Goal: Transaction & Acquisition: Purchase product/service

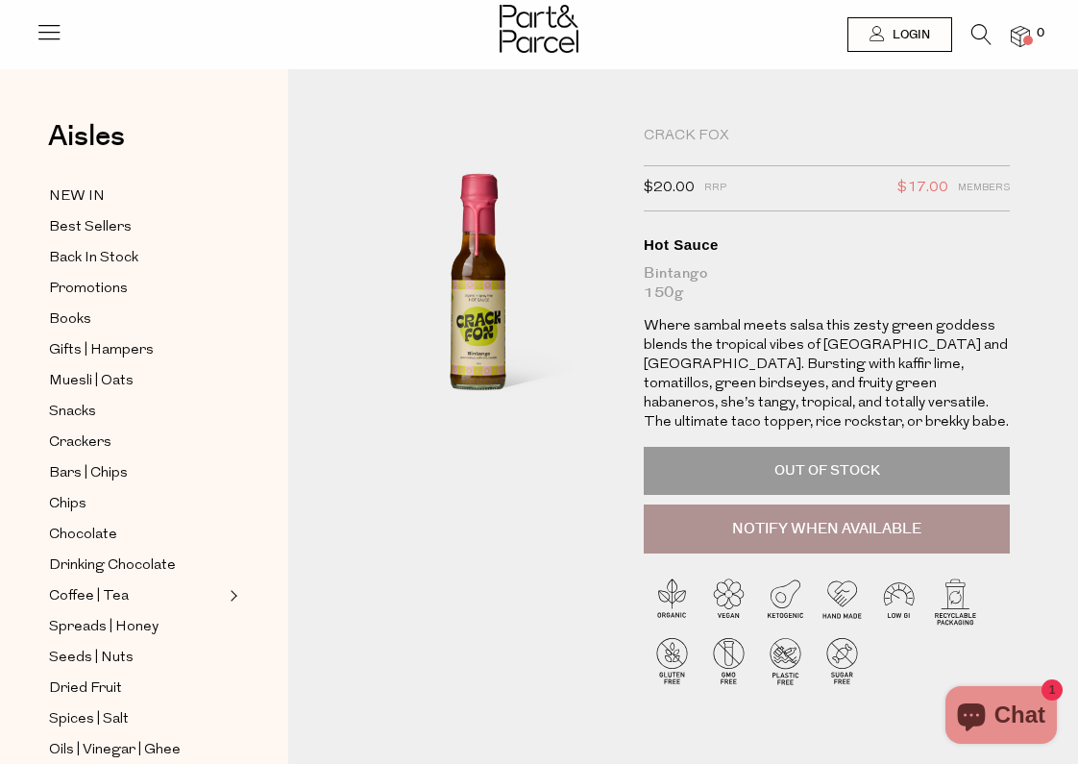
click at [981, 37] on icon at bounding box center [982, 34] width 20 height 21
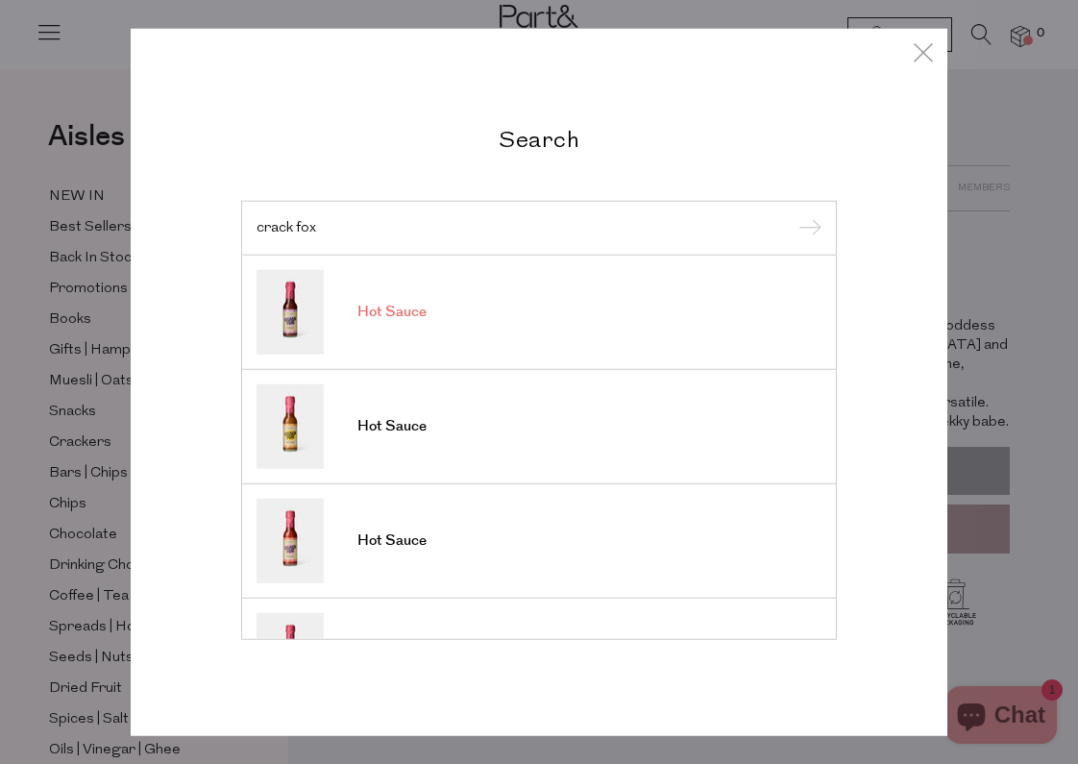
type input "crack fox"
click at [436, 304] on link "Hot Sauce" at bounding box center [539, 312] width 565 height 85
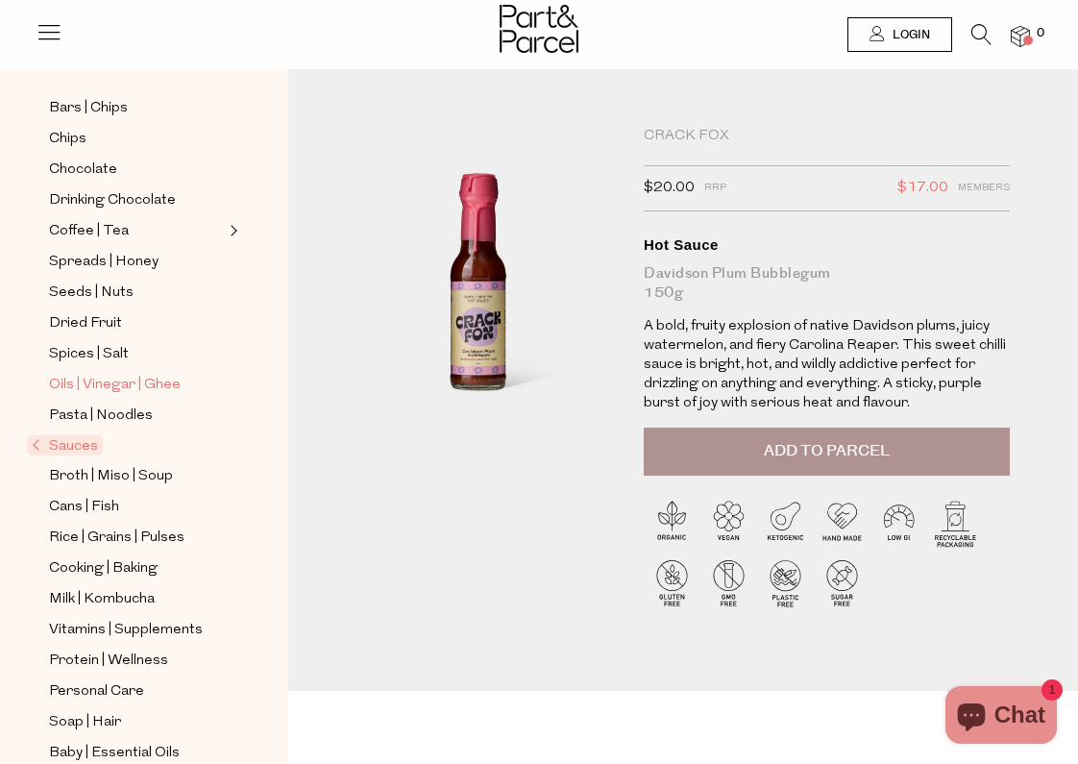
scroll to position [399, 0]
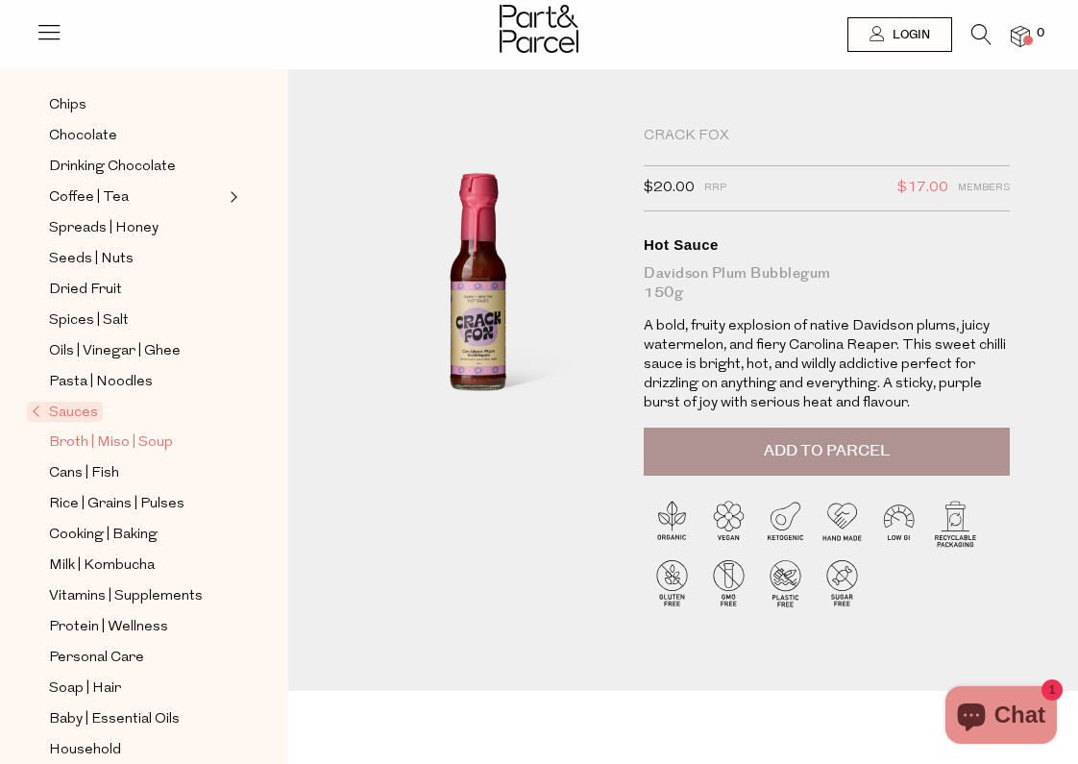
click at [84, 443] on span "Broth | Miso | Soup" at bounding box center [111, 443] width 124 height 23
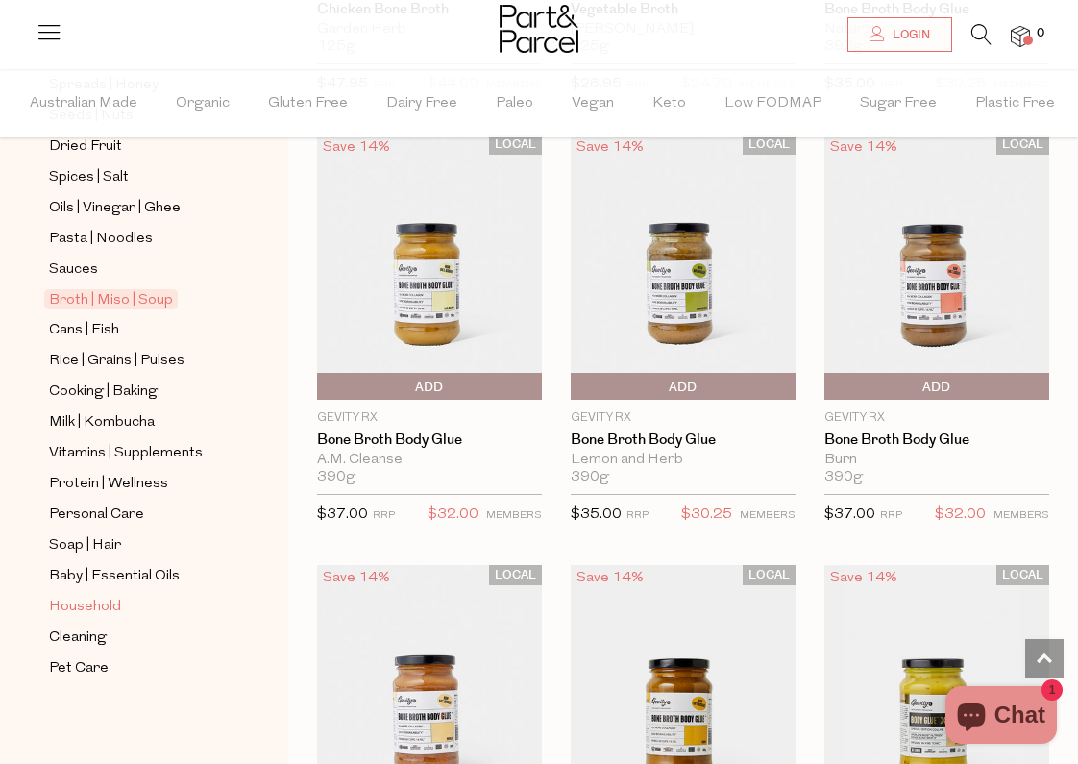
scroll to position [605, 0]
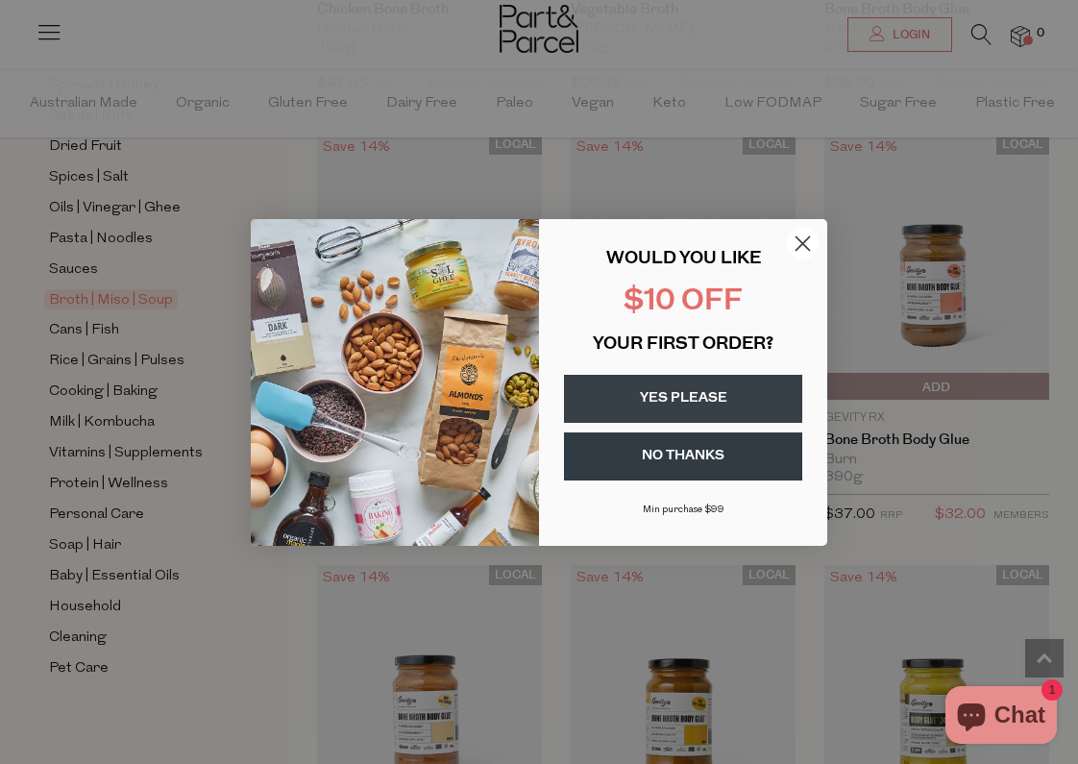
click at [797, 253] on circle "Close dialog" at bounding box center [803, 243] width 32 height 32
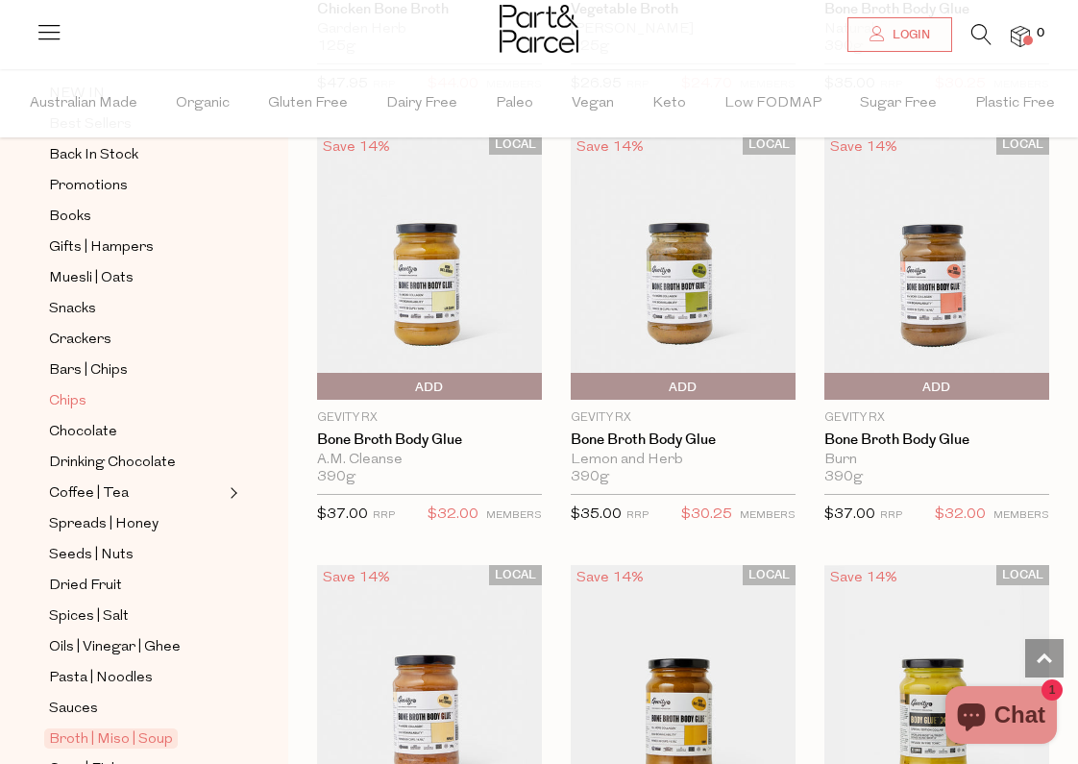
scroll to position [157, 0]
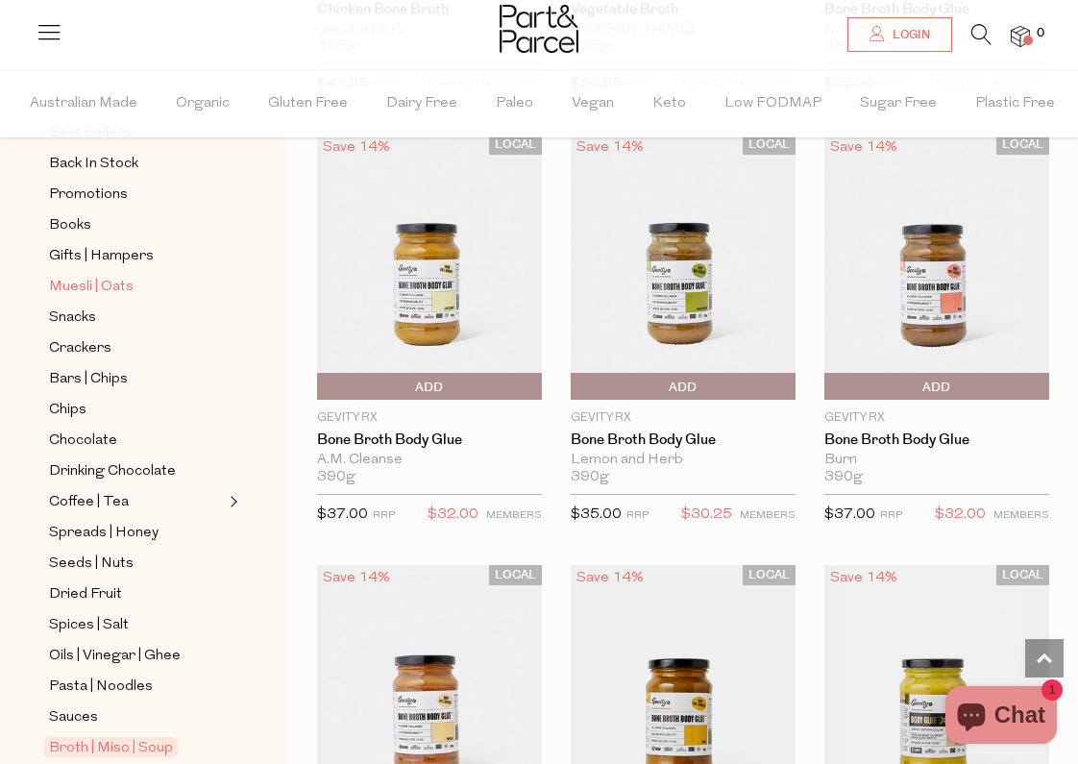
click at [81, 284] on span "Muesli | Oats" at bounding box center [91, 287] width 85 height 23
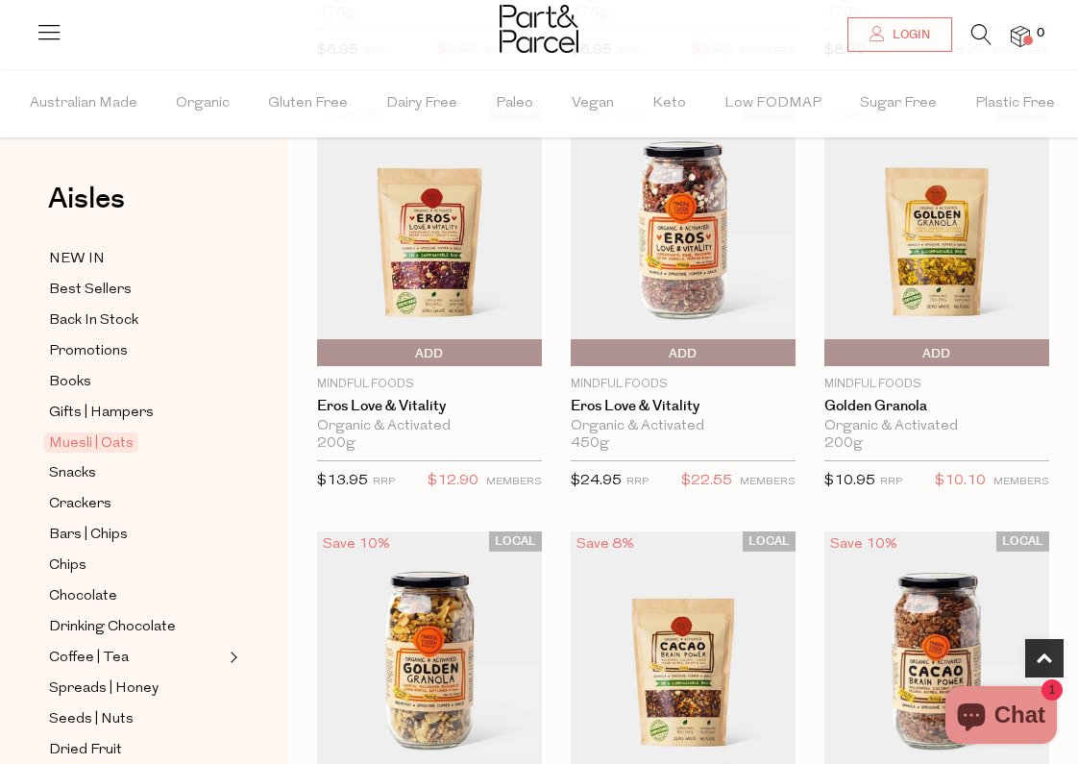
scroll to position [1021, 0]
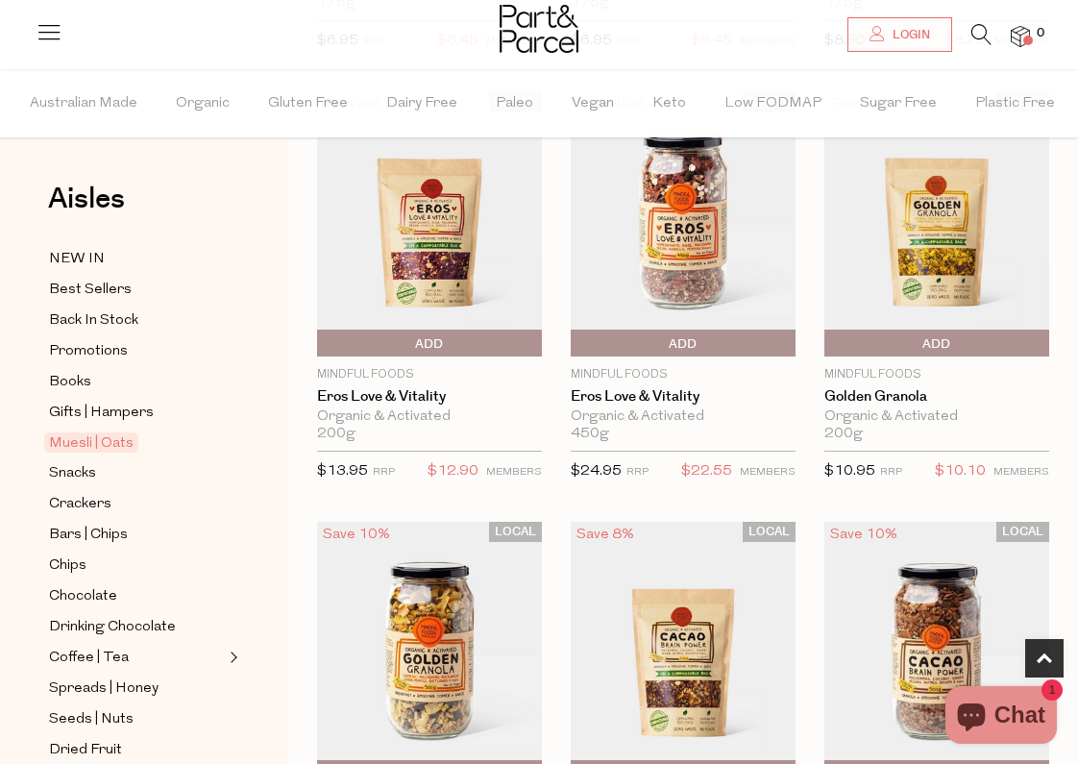
click at [915, 285] on img at bounding box center [937, 223] width 225 height 265
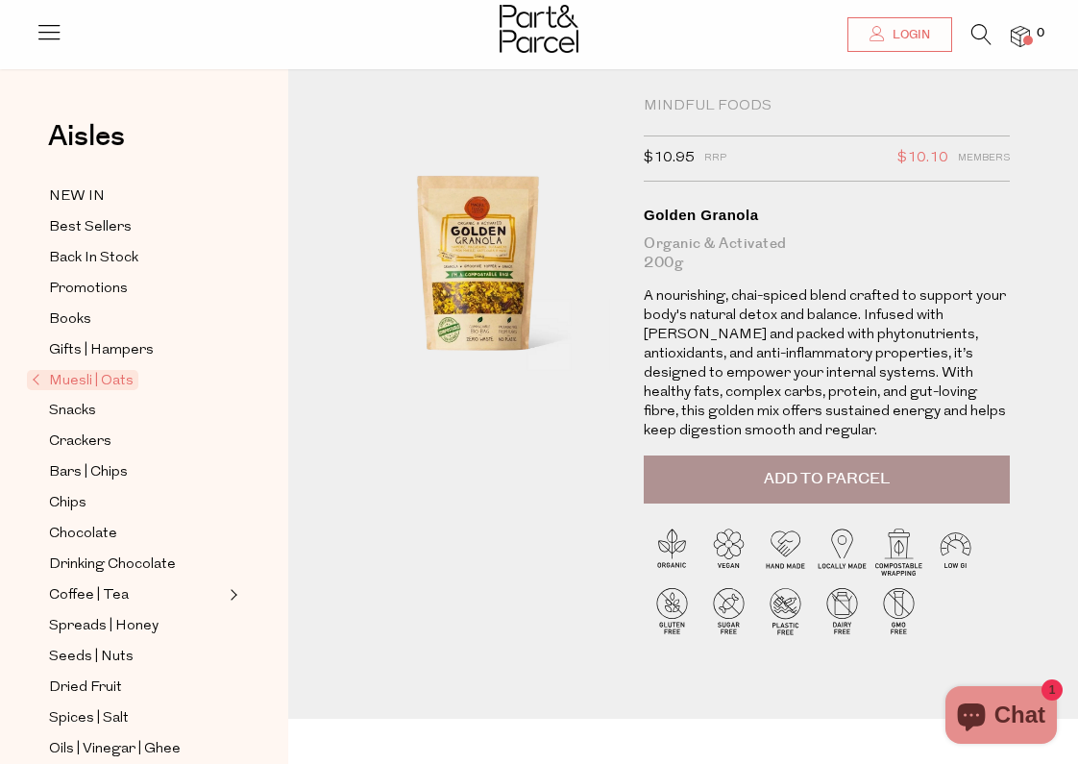
scroll to position [35, 0]
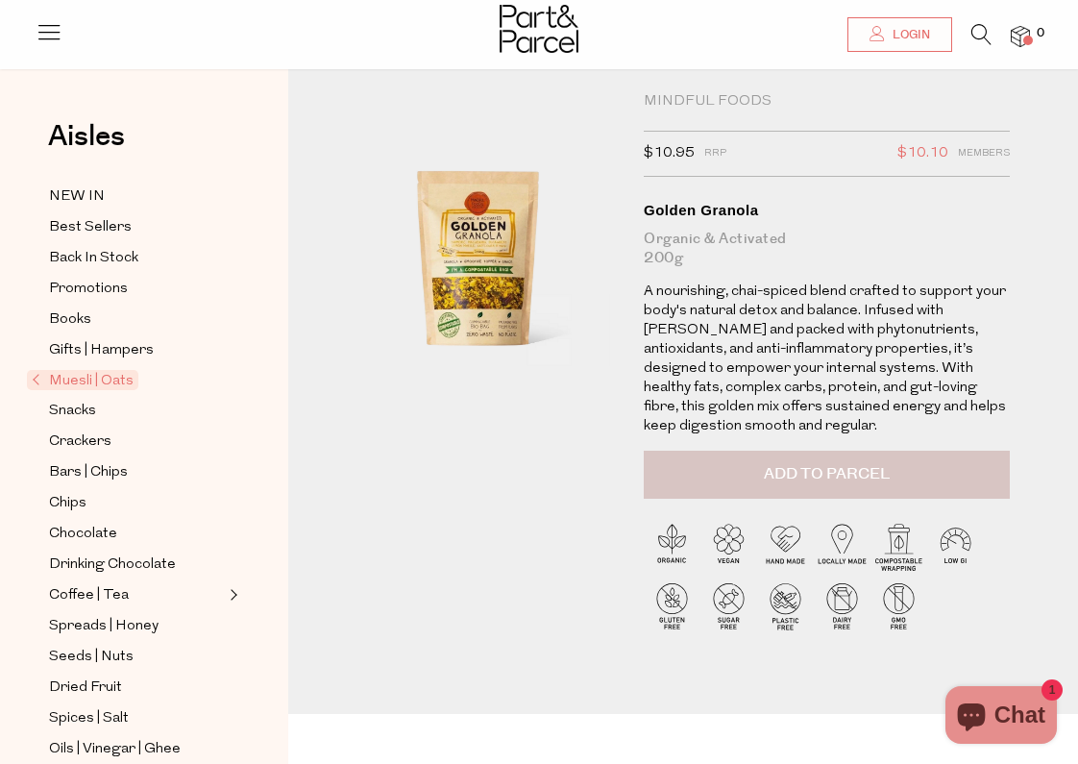
click at [735, 474] on button "Add to Parcel" at bounding box center [827, 475] width 366 height 48
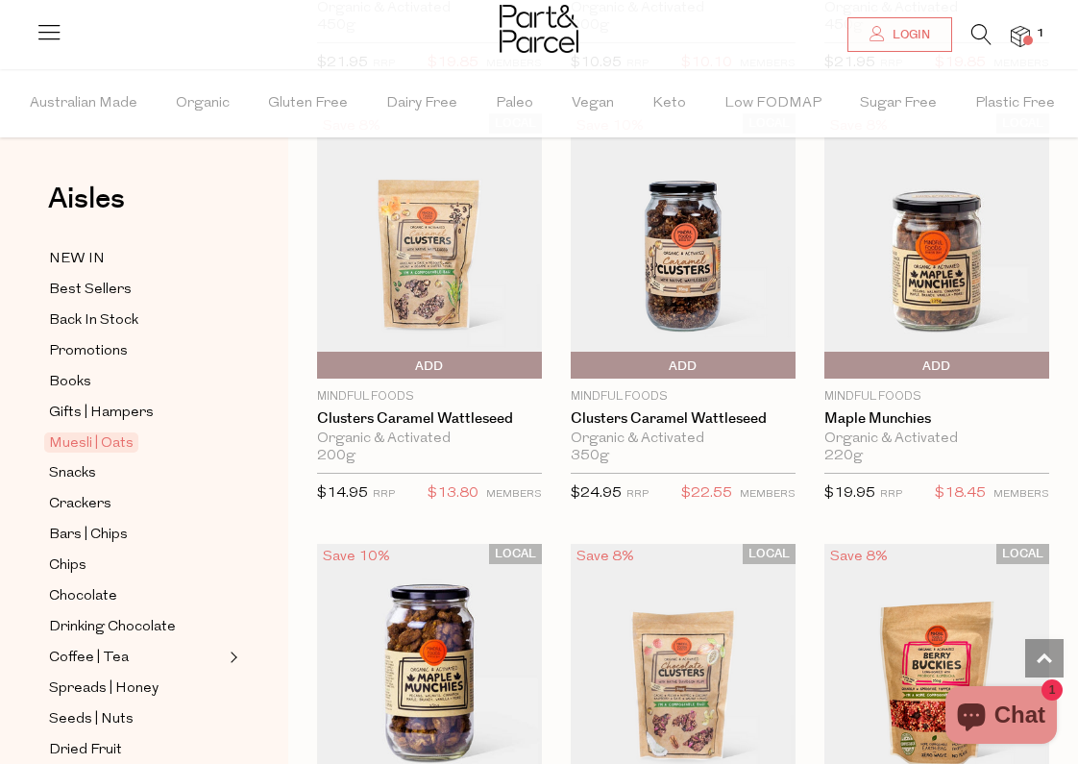
scroll to position [1858, 0]
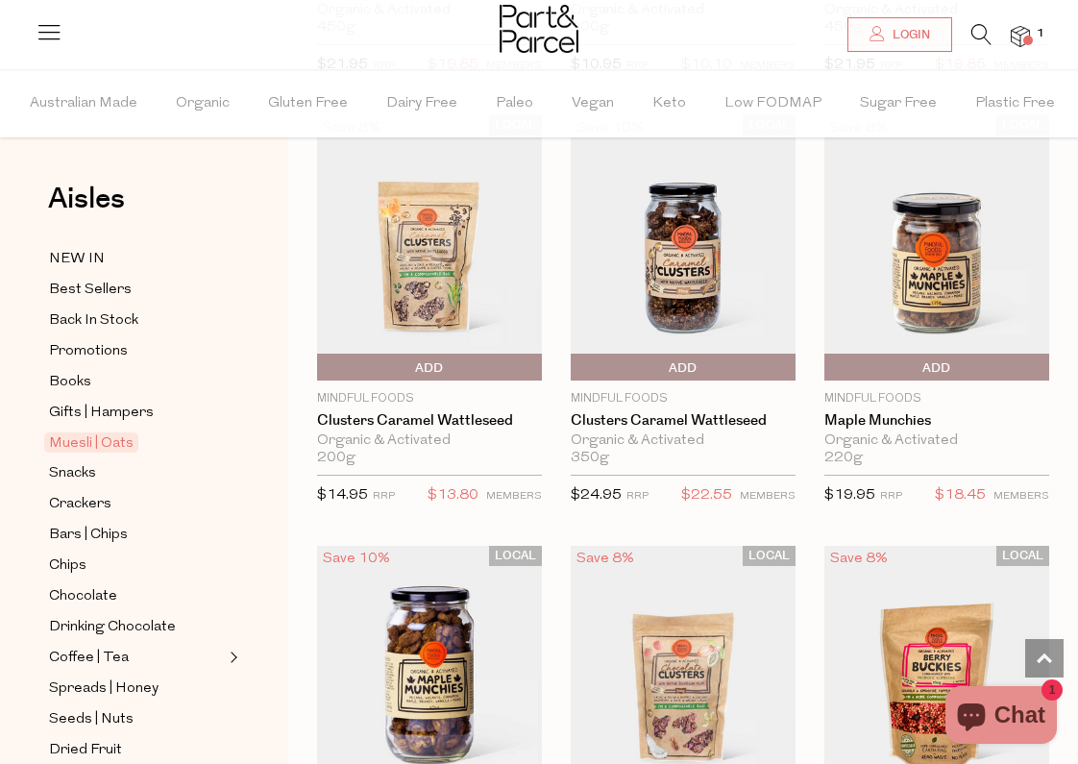
click at [921, 297] on img at bounding box center [937, 247] width 225 height 265
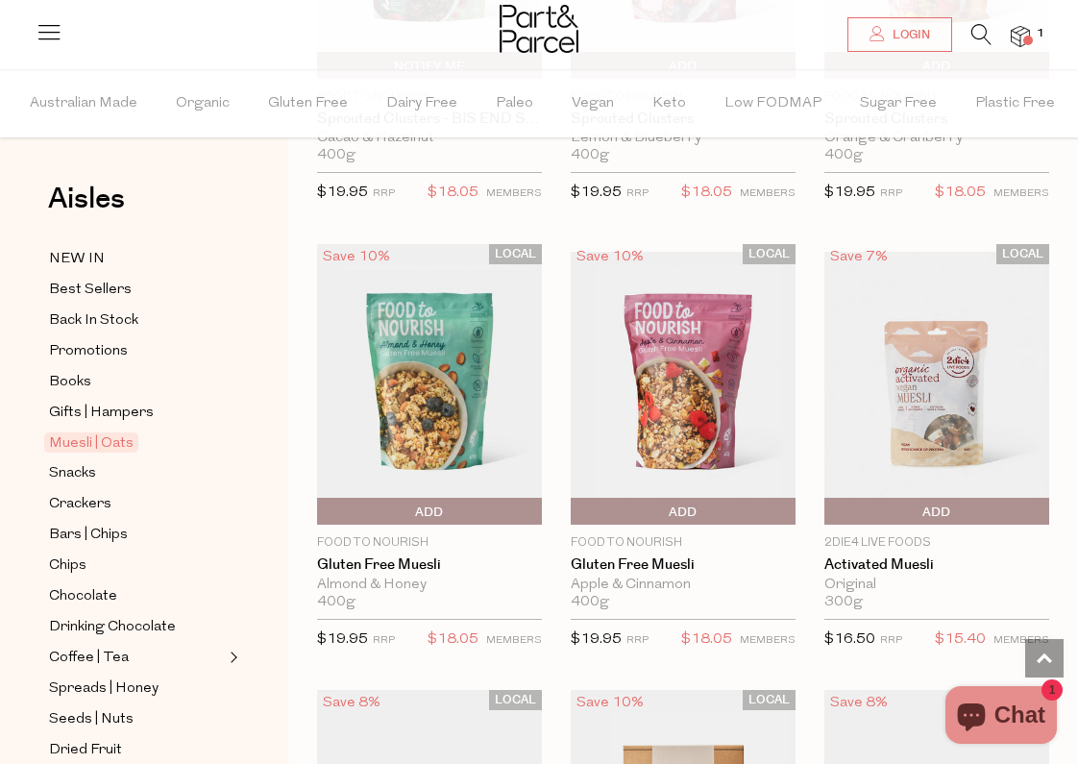
scroll to position [3097, 0]
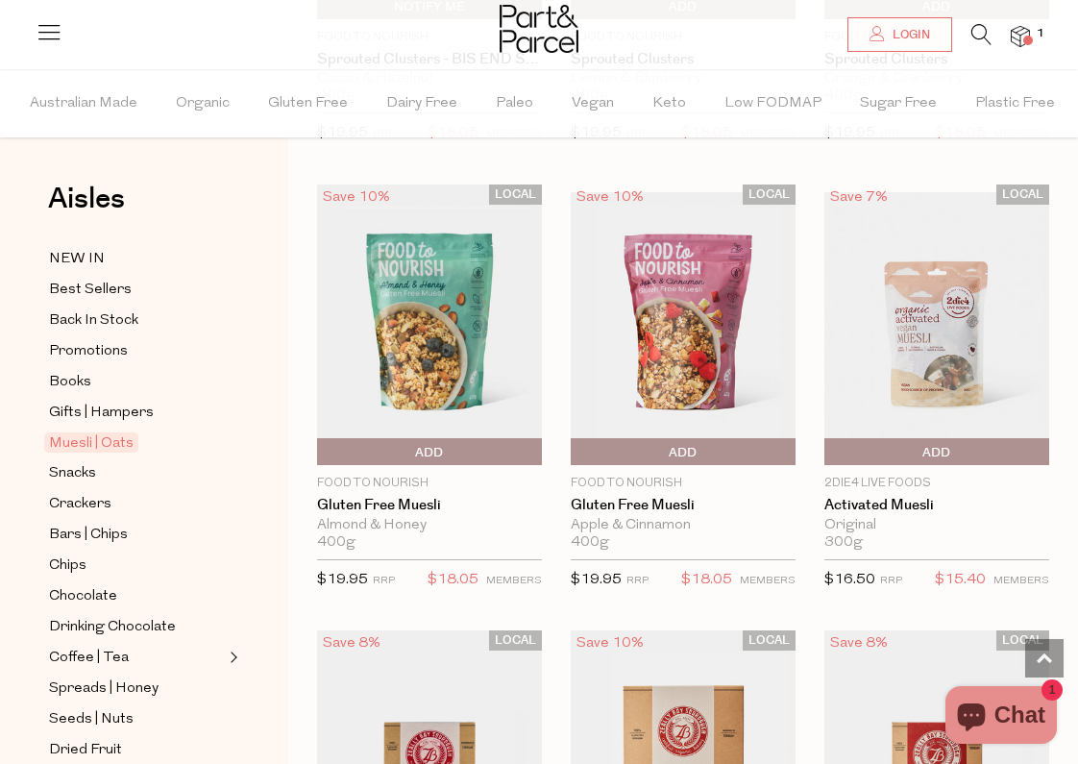
click at [428, 358] on img at bounding box center [429, 325] width 225 height 281
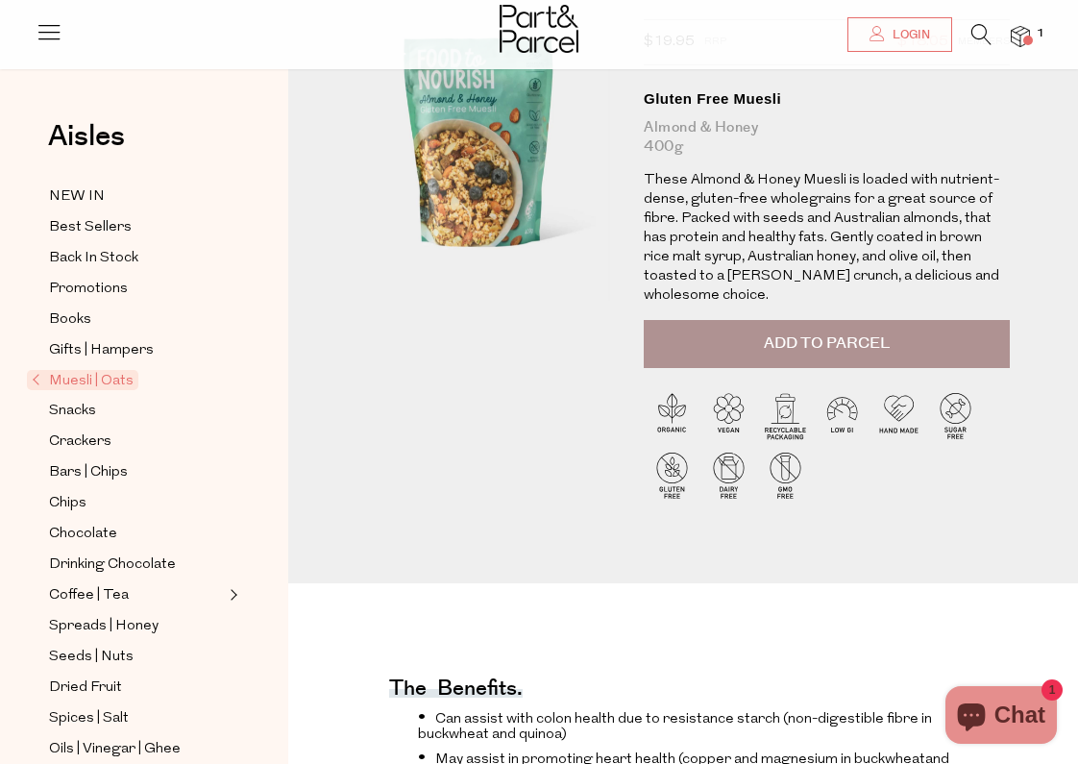
scroll to position [143, 0]
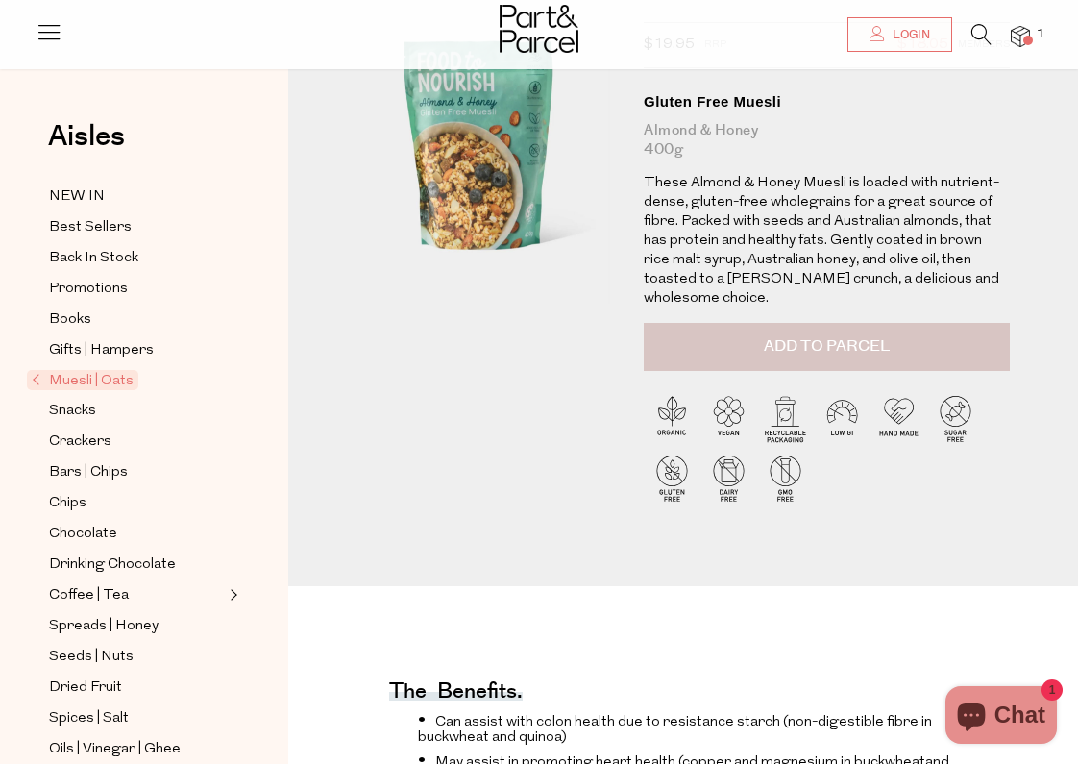
click at [751, 353] on button "Add to Parcel" at bounding box center [827, 347] width 366 height 48
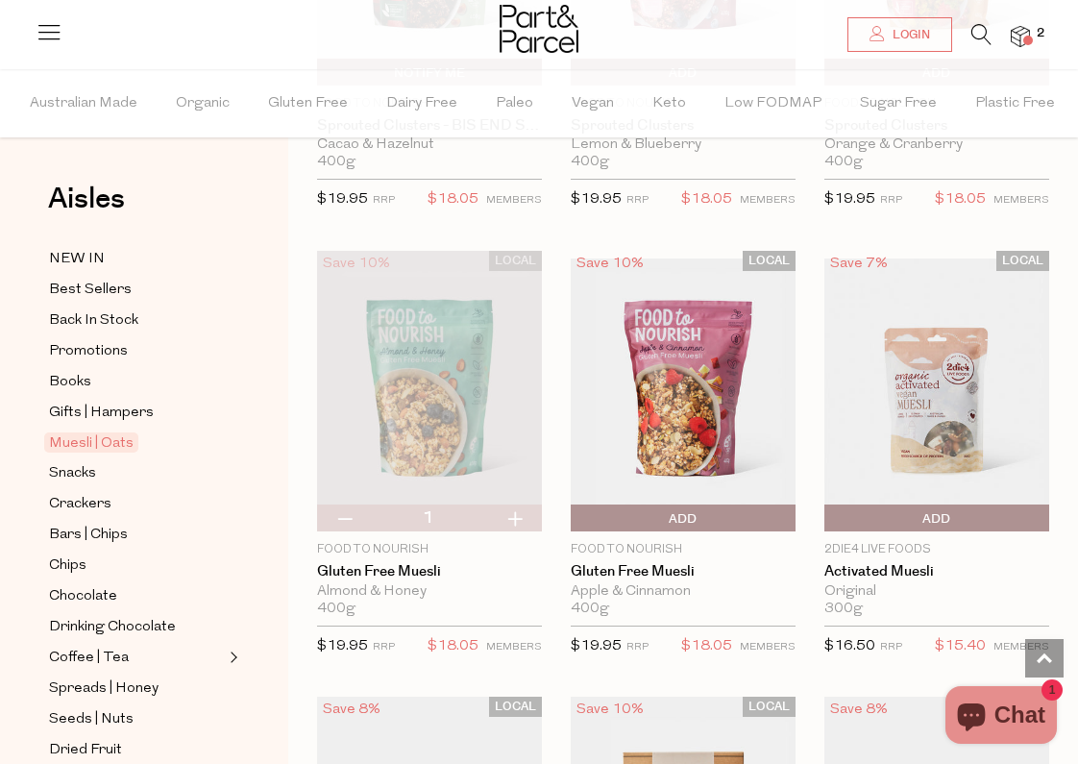
scroll to position [3036, 0]
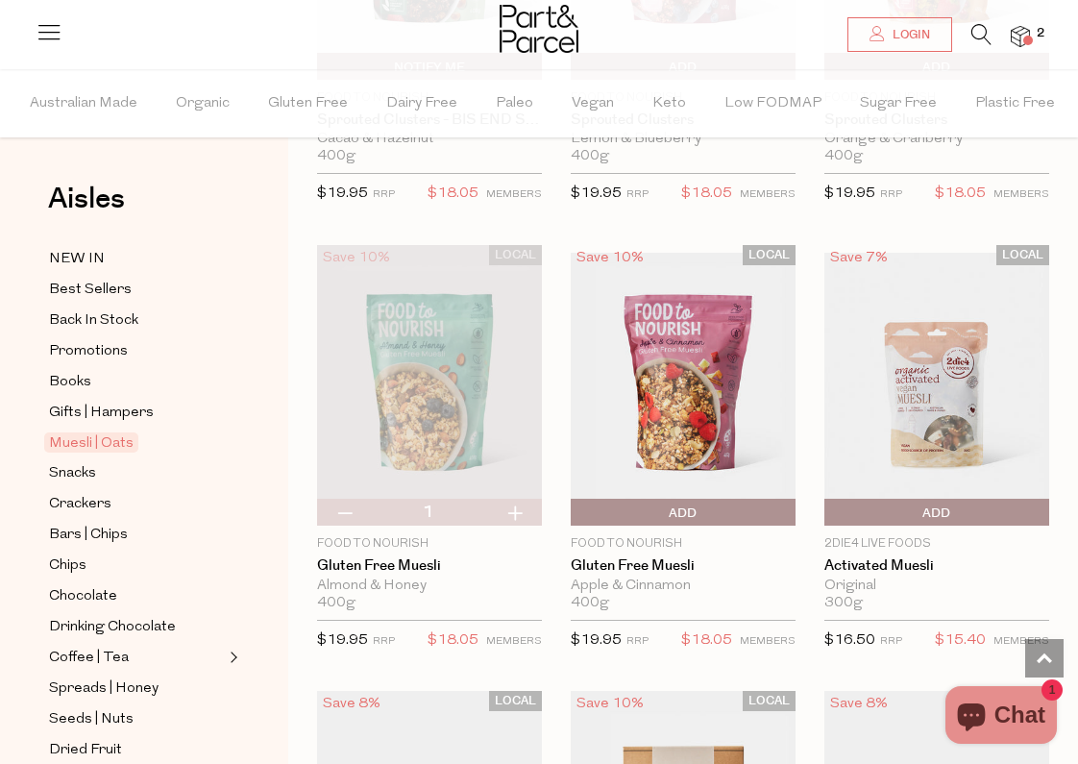
click at [923, 408] on img at bounding box center [937, 385] width 225 height 265
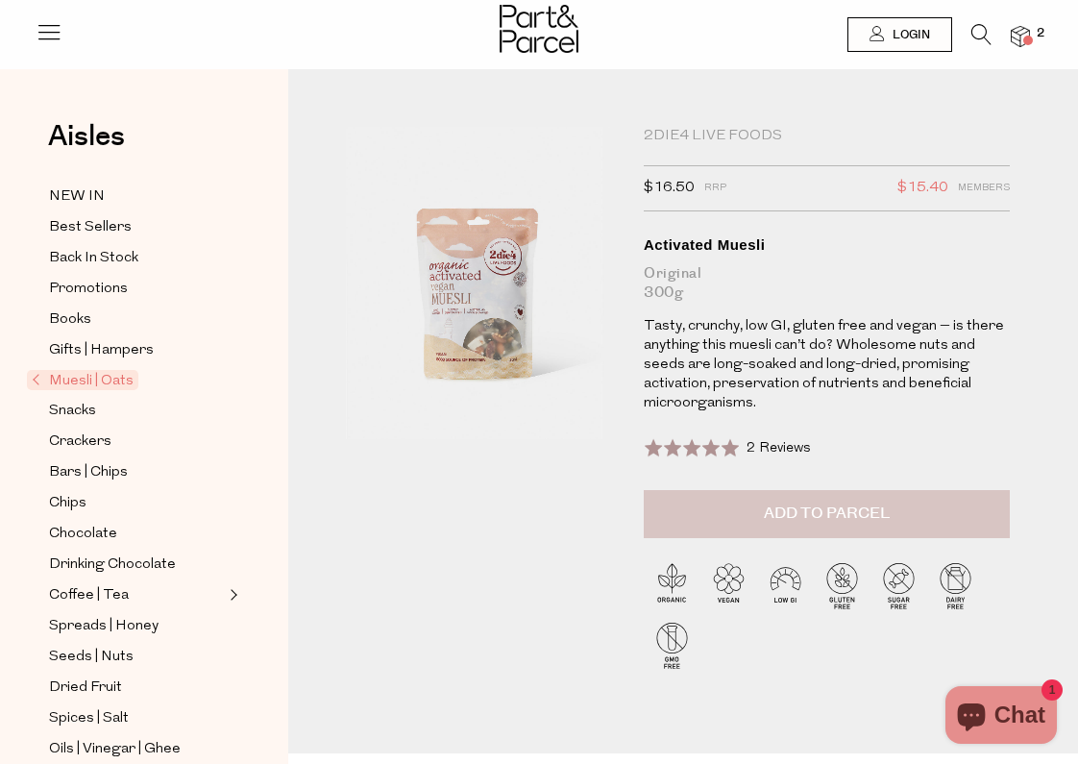
click at [778, 503] on span "Add to Parcel" at bounding box center [827, 514] width 126 height 22
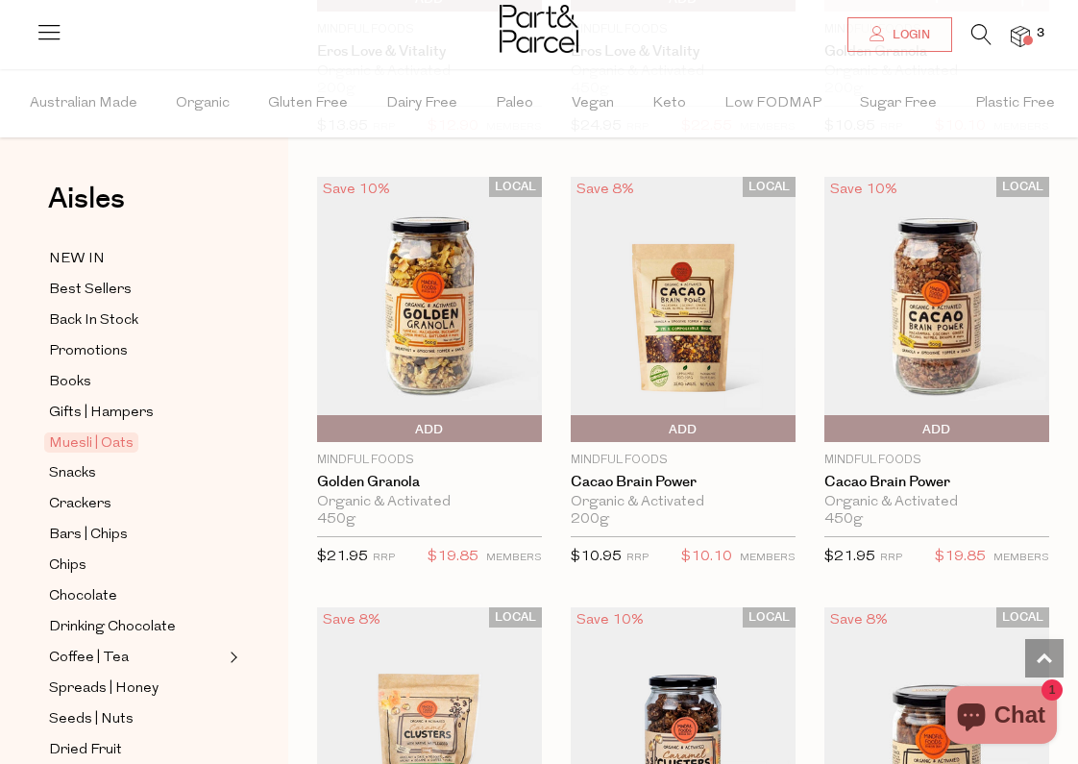
scroll to position [1367, 0]
click at [932, 320] on img at bounding box center [937, 308] width 225 height 265
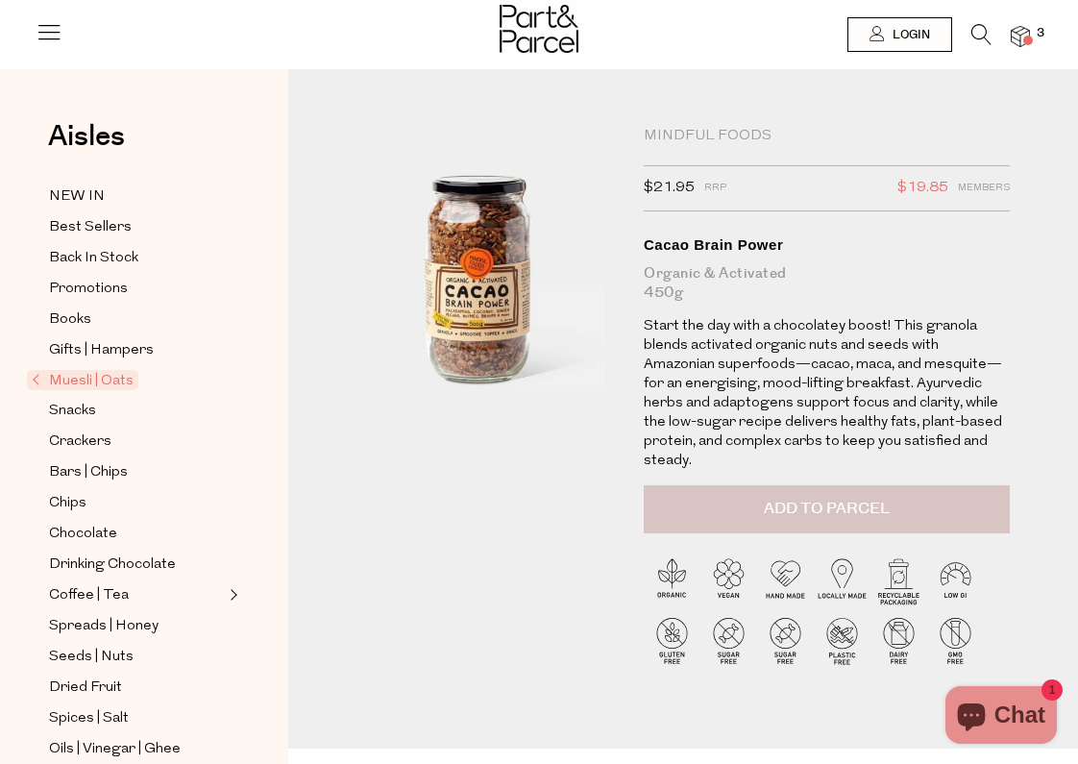
click at [792, 498] on span "Add to Parcel" at bounding box center [827, 509] width 126 height 22
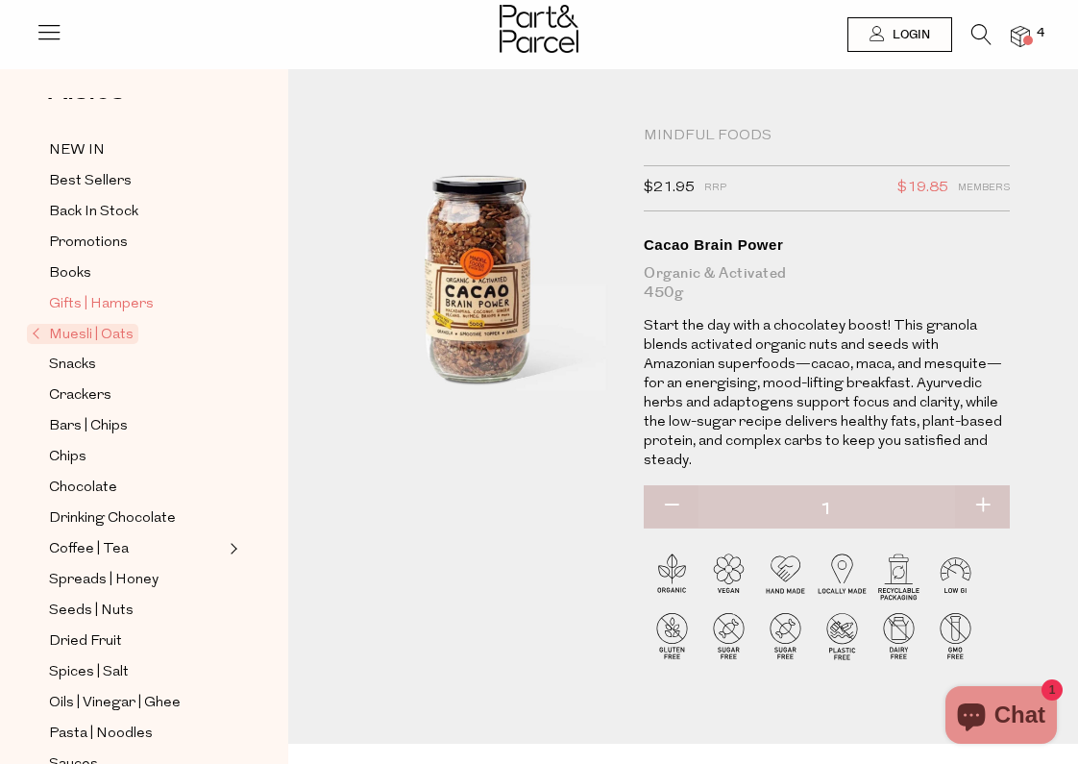
scroll to position [66, 0]
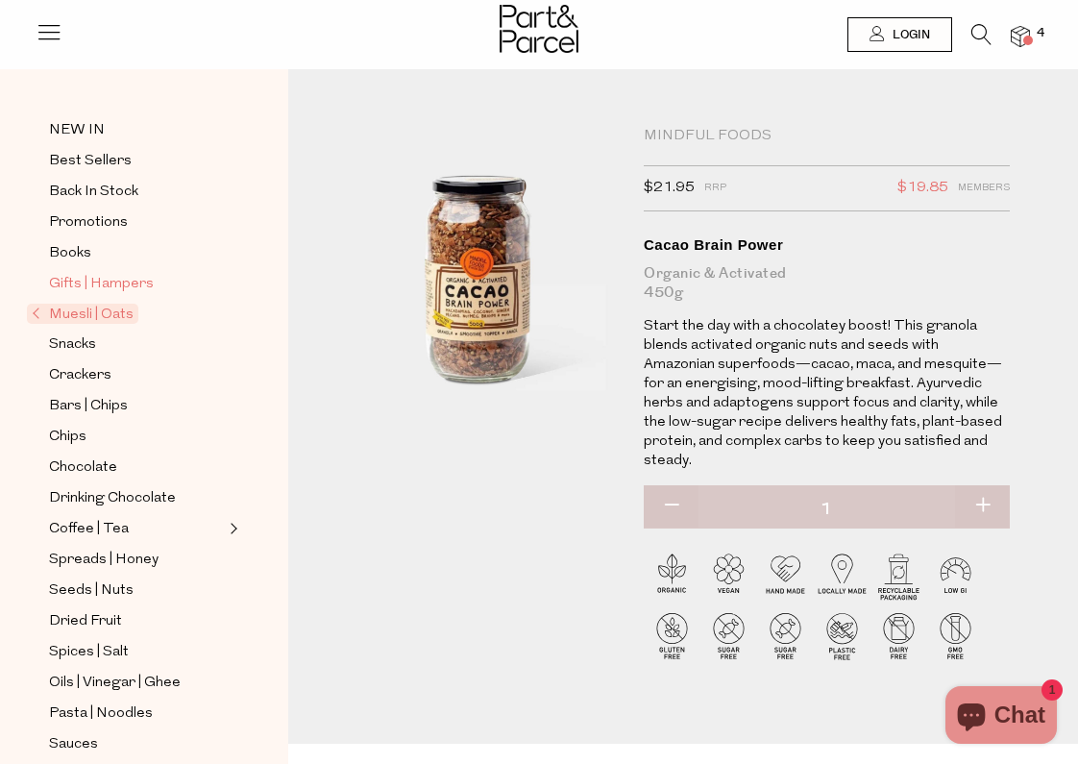
click at [76, 286] on span "Gifts | Hampers" at bounding box center [101, 284] width 105 height 23
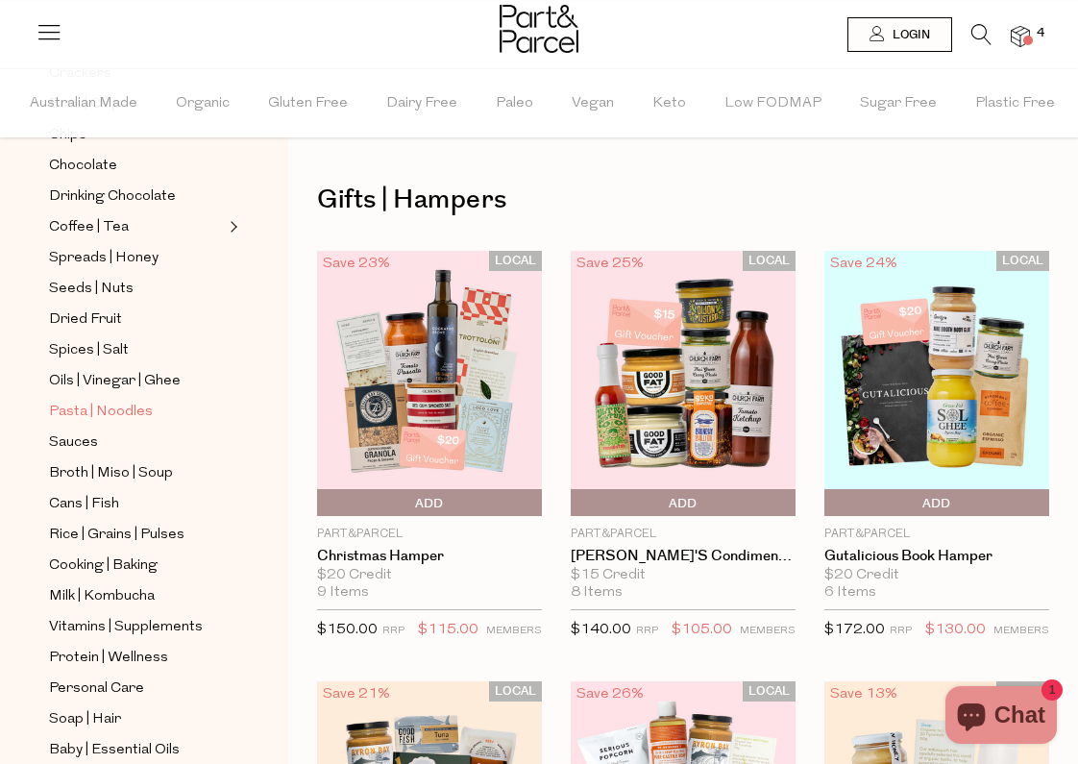
scroll to position [462, 0]
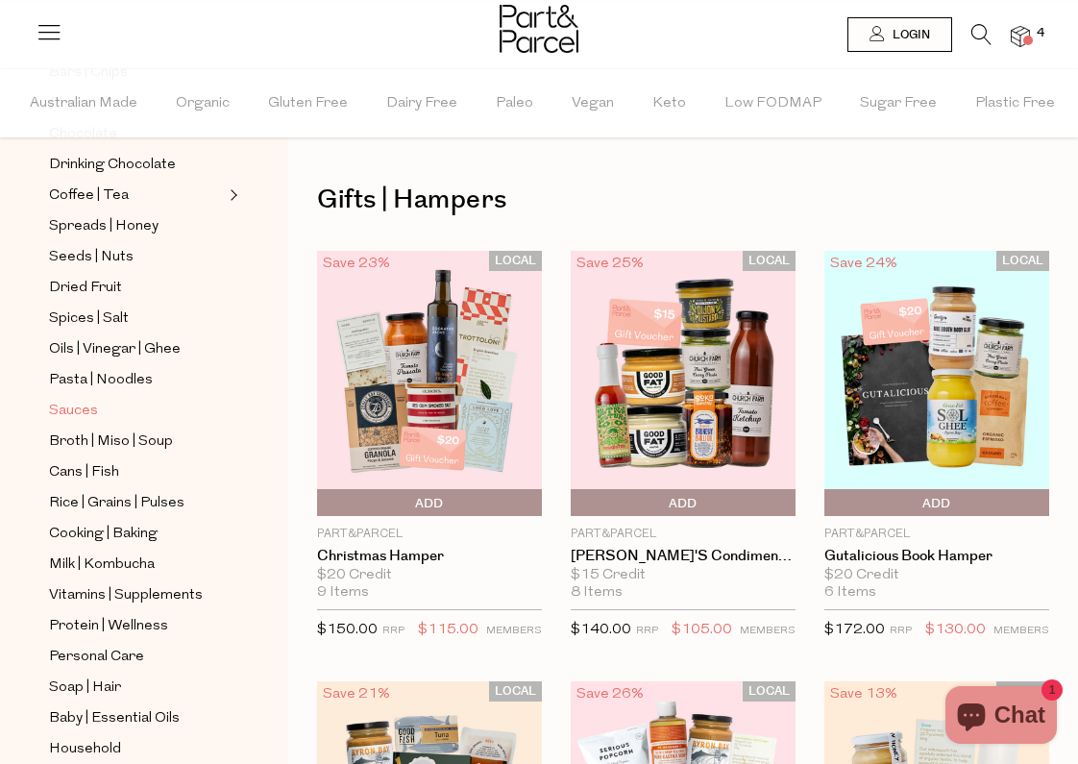
click at [87, 412] on span "Sauces" at bounding box center [73, 411] width 49 height 23
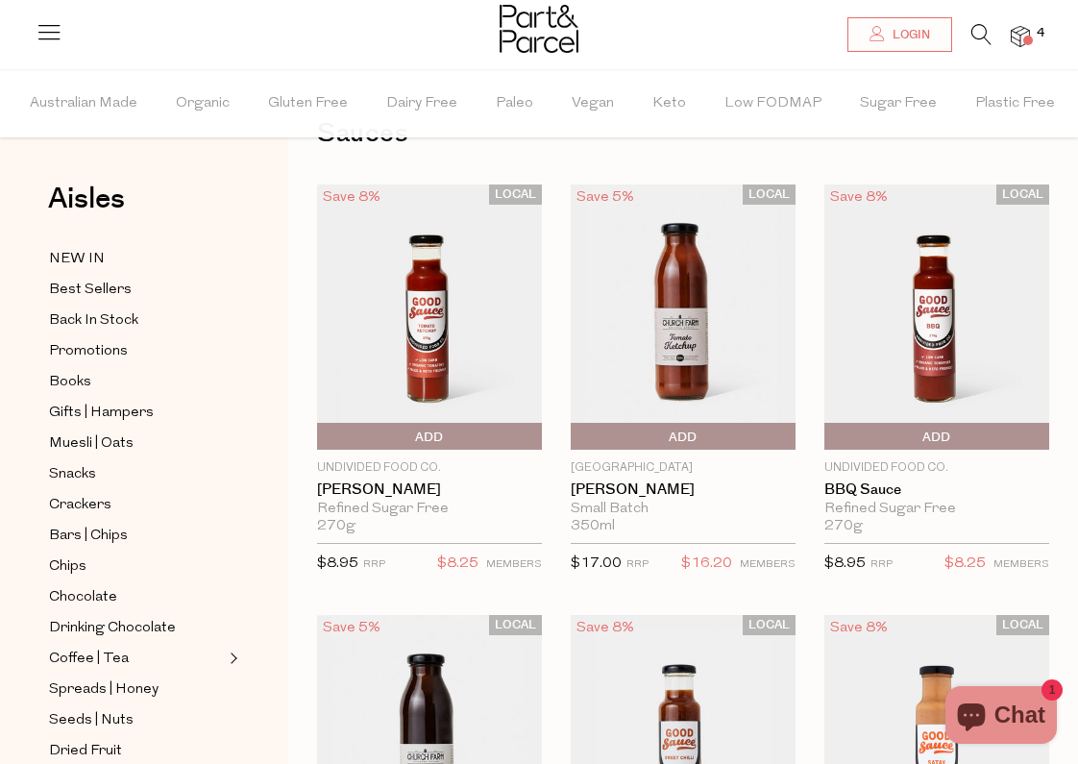
scroll to position [67, 0]
click at [704, 439] on span "Add To Parcel" at bounding box center [683, 436] width 215 height 29
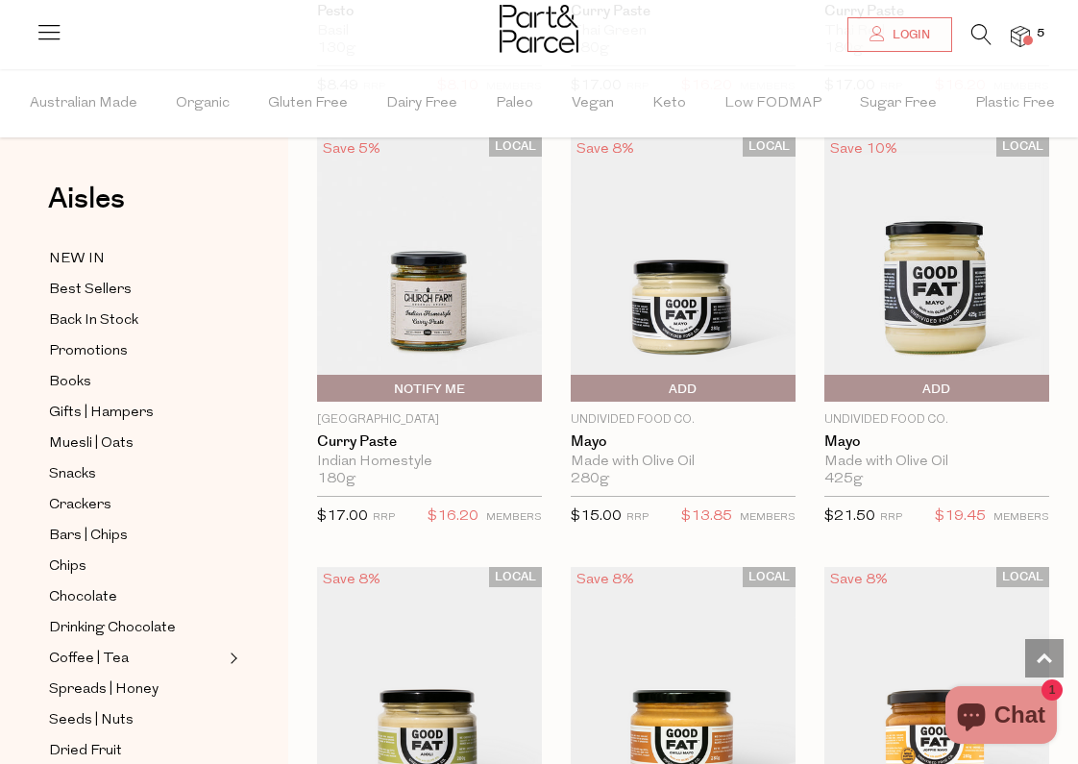
scroll to position [2280, 0]
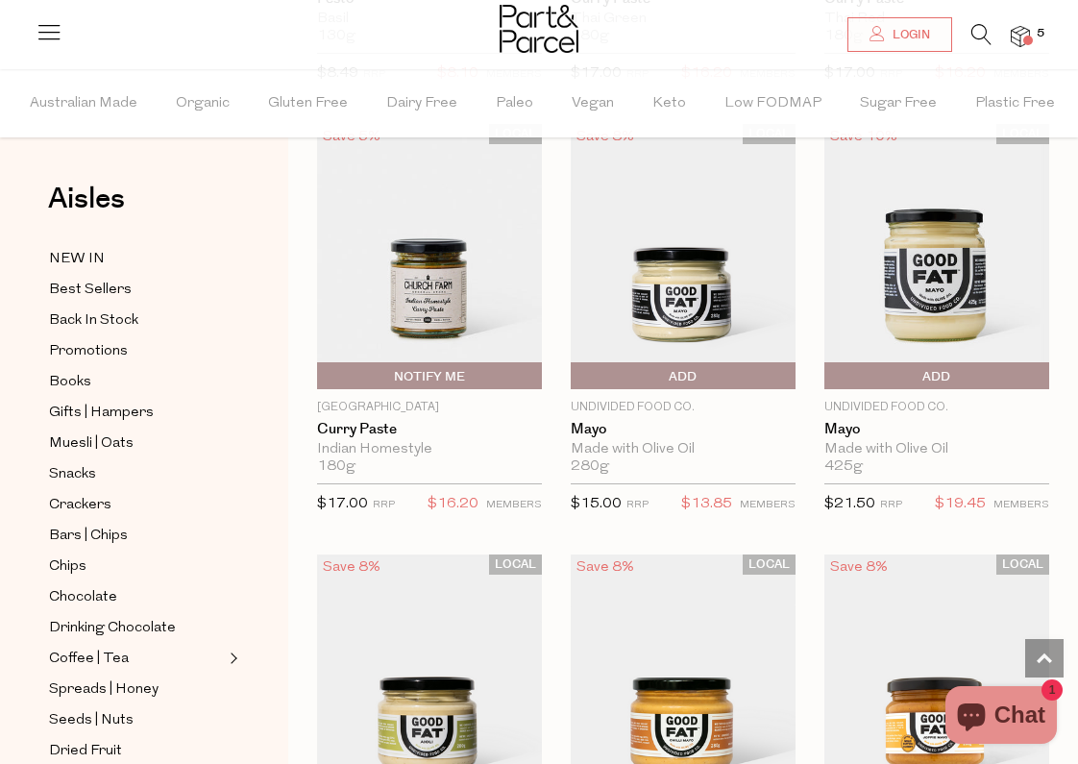
click at [703, 372] on span "Add To Parcel" at bounding box center [683, 376] width 215 height 29
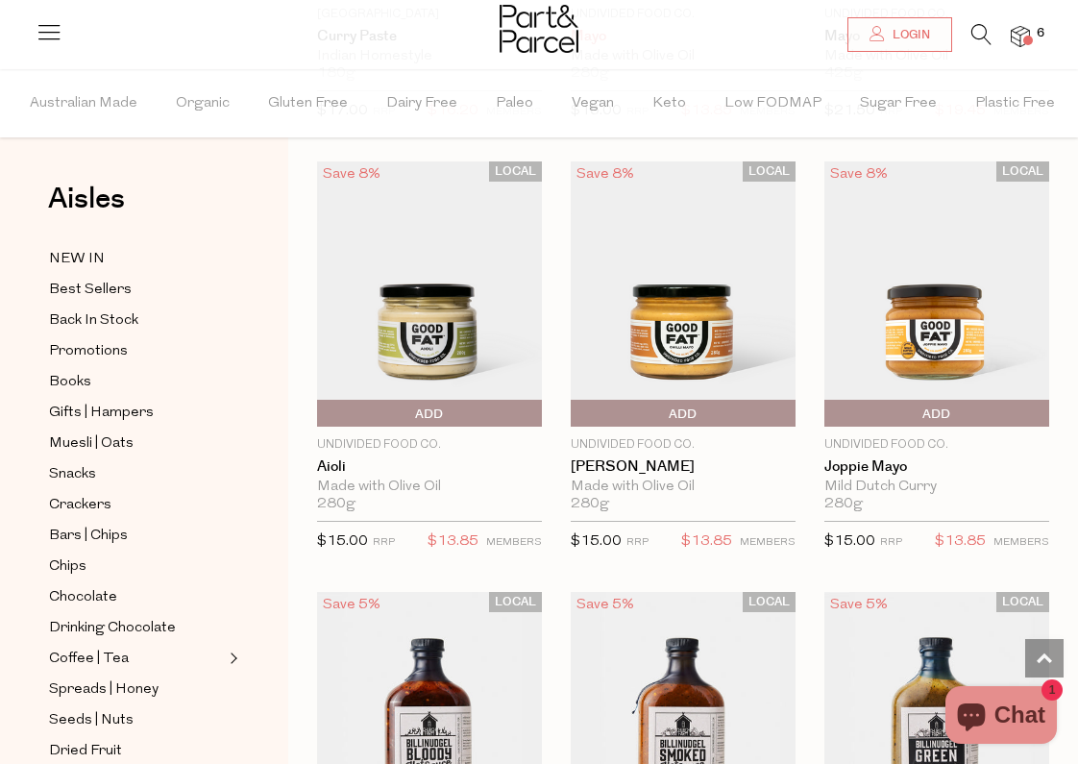
scroll to position [2677, 0]
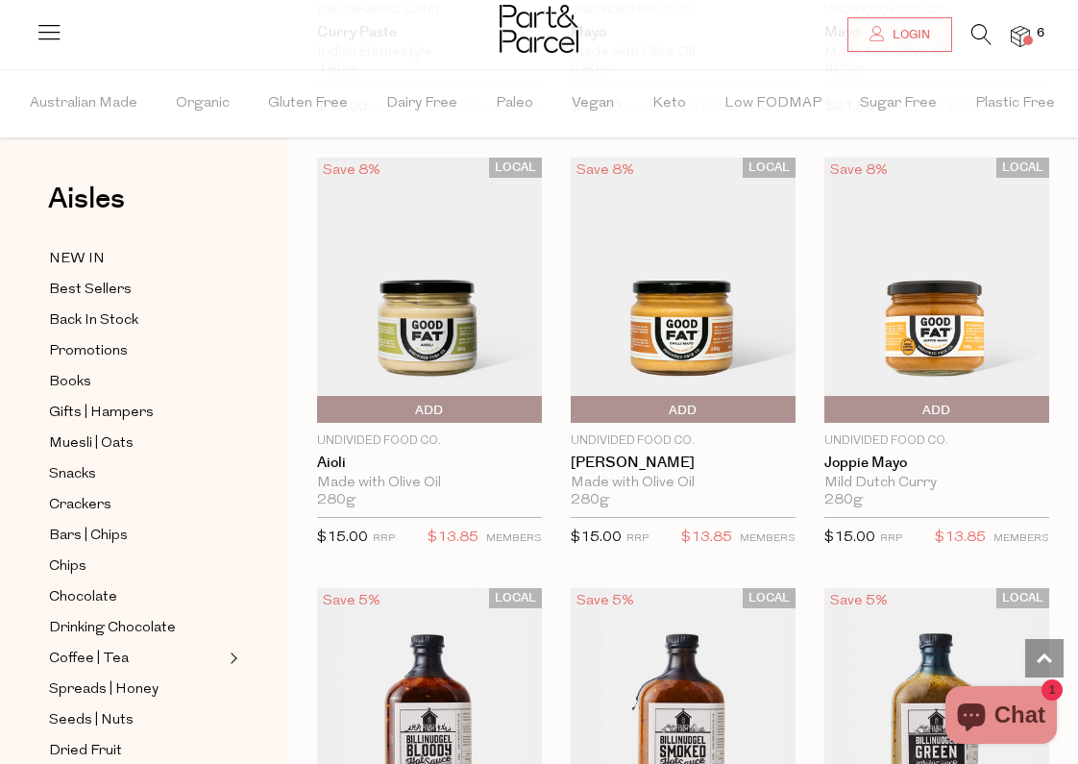
click at [576, 408] on span "Add To Parcel" at bounding box center [576, 410] width 0 height 29
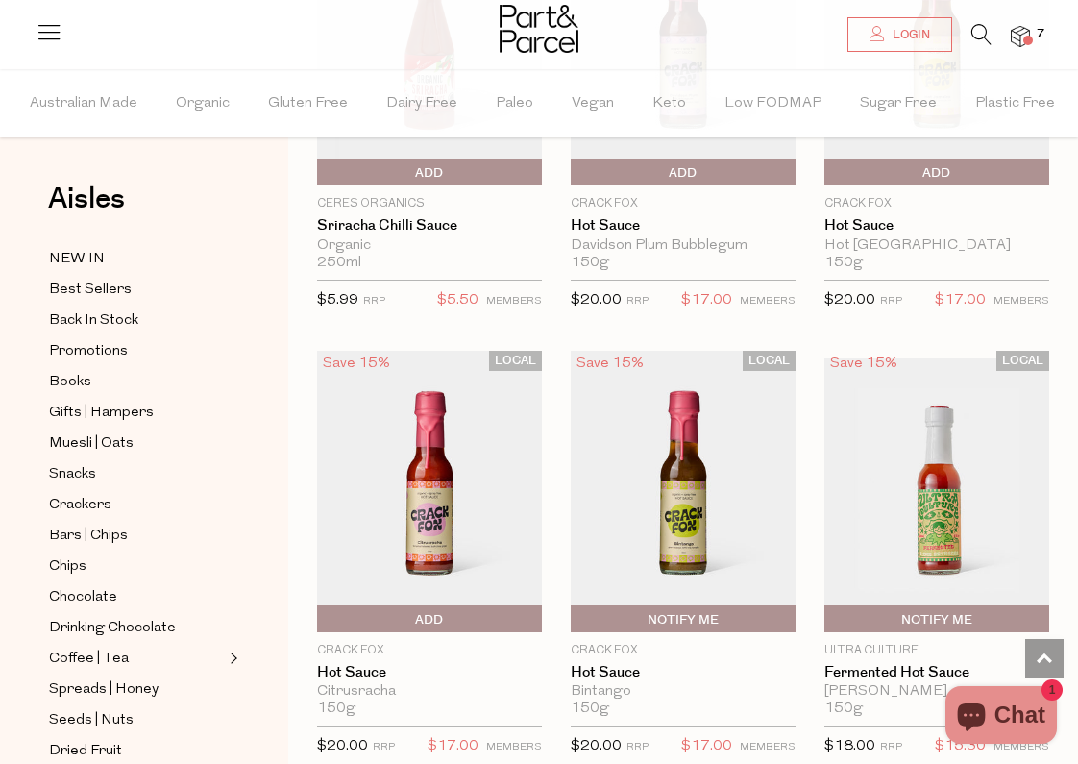
scroll to position [4223, 0]
click at [431, 529] on img at bounding box center [429, 490] width 225 height 281
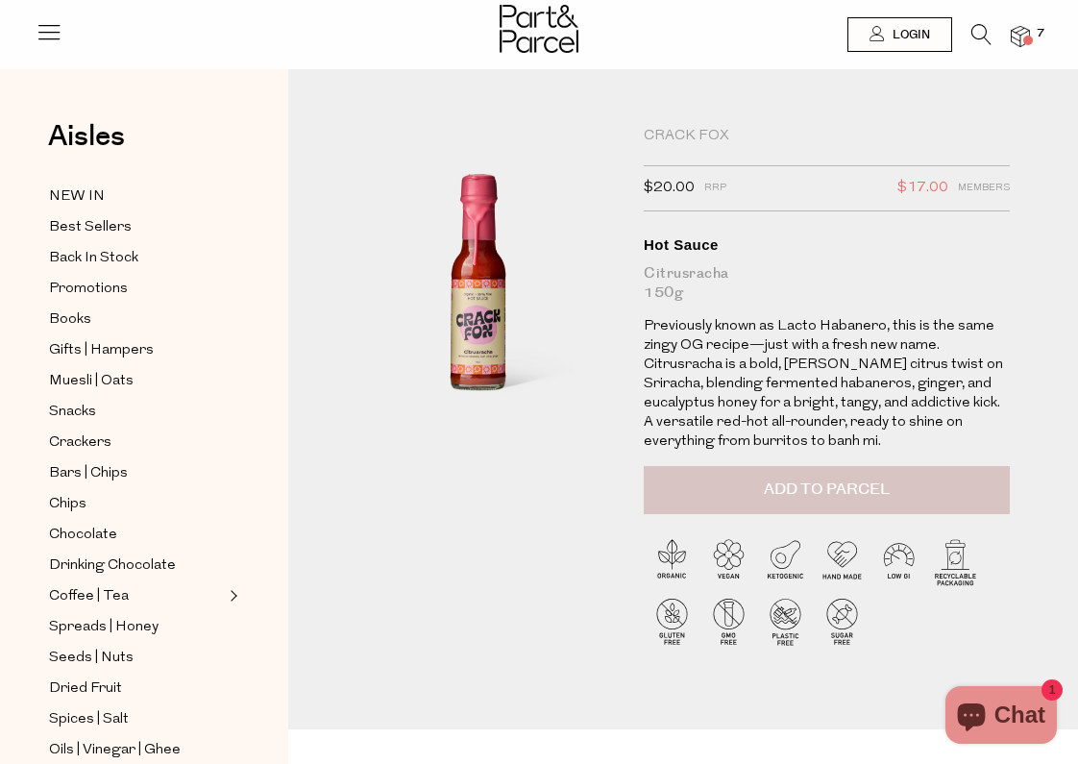
click at [724, 488] on button "Add to Parcel" at bounding box center [827, 490] width 366 height 48
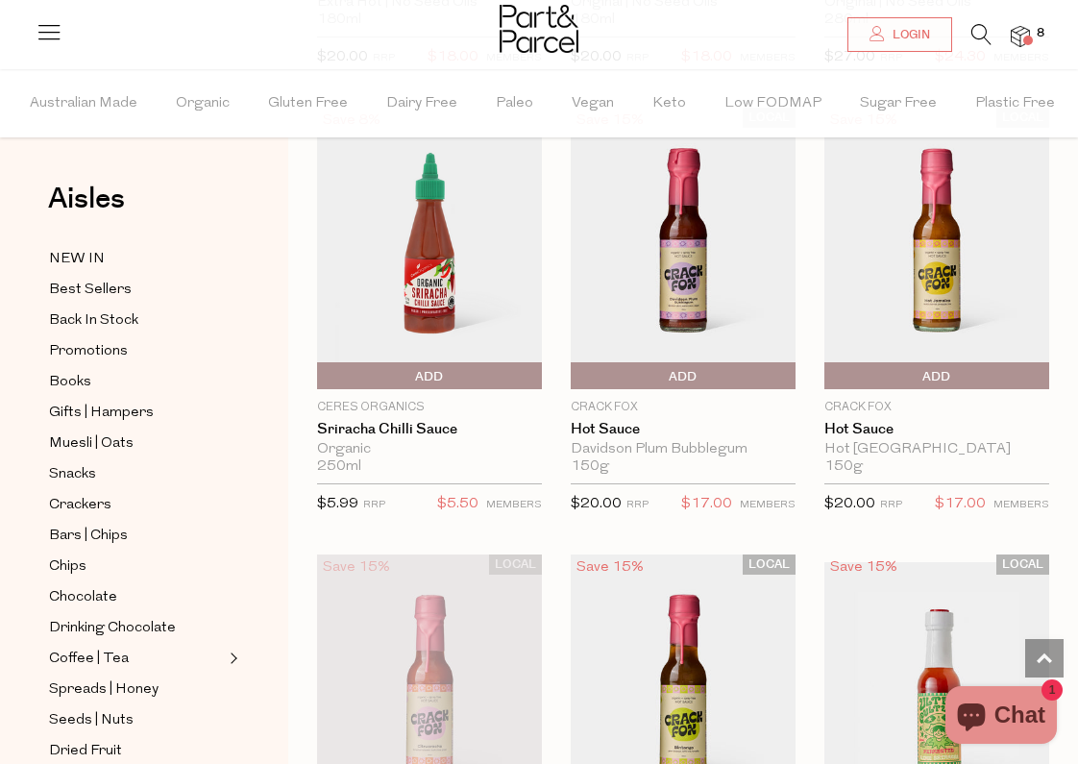
scroll to position [4016, 0]
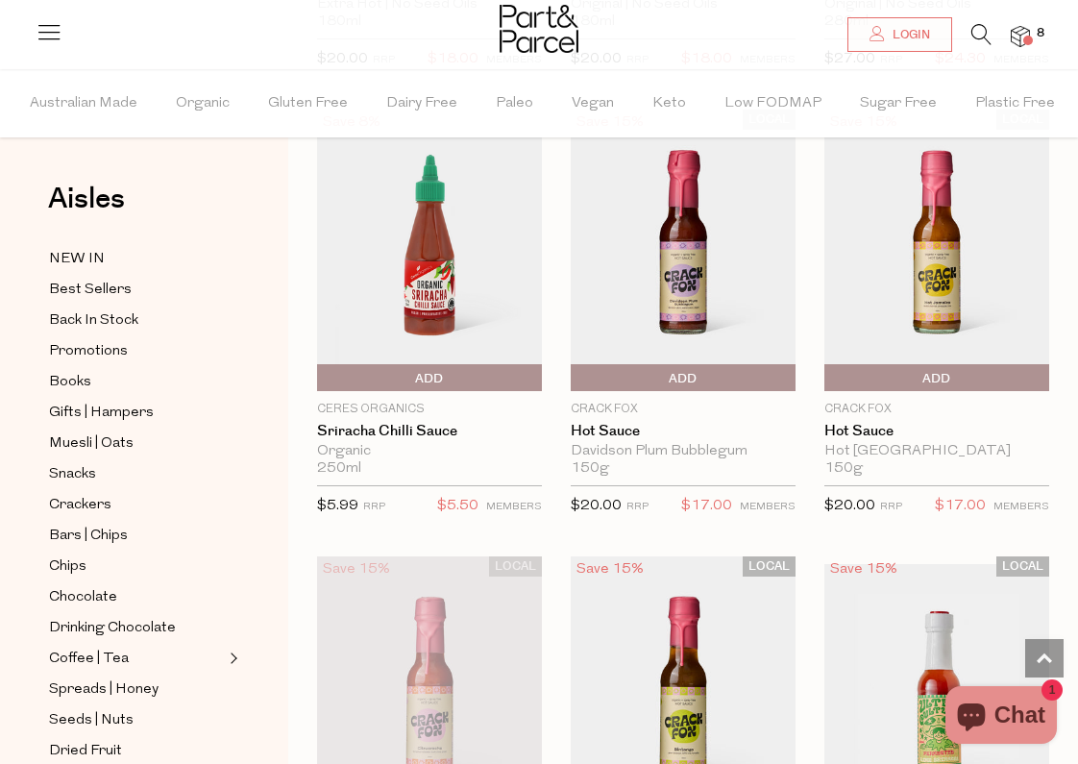
click at [899, 367] on span "Add To Parcel" at bounding box center [936, 378] width 215 height 29
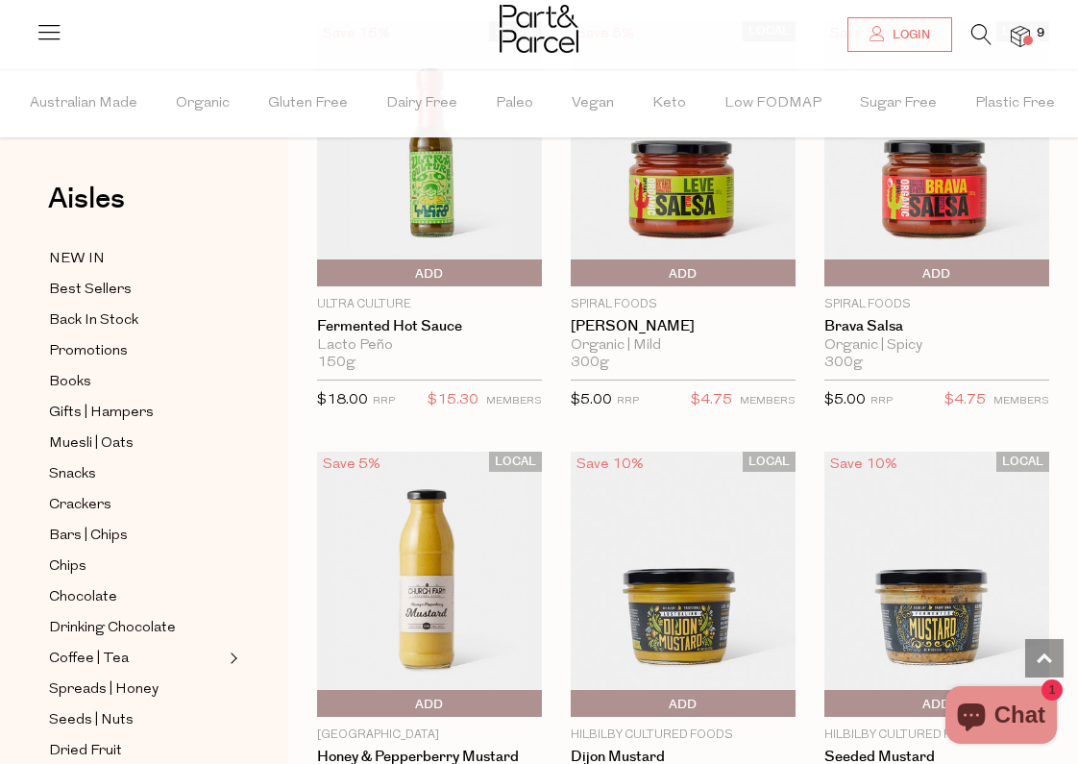
scroll to position [5458, 0]
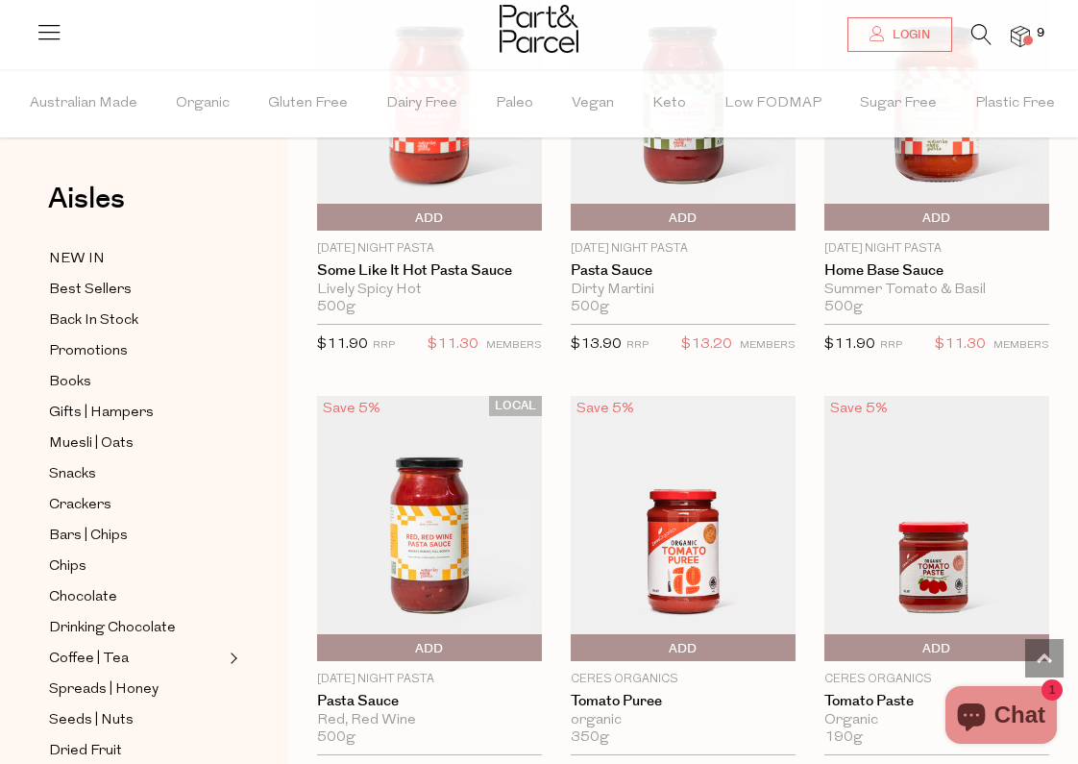
scroll to position [8895, 0]
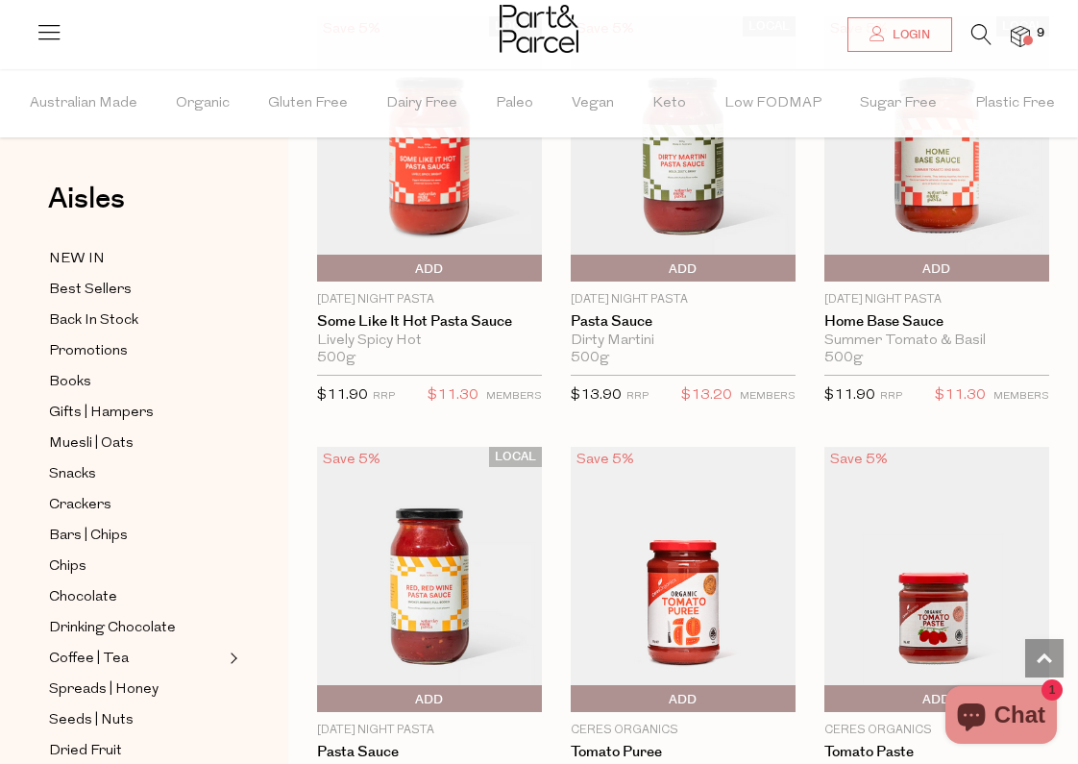
click at [1017, 42] on img at bounding box center [1020, 37] width 19 height 22
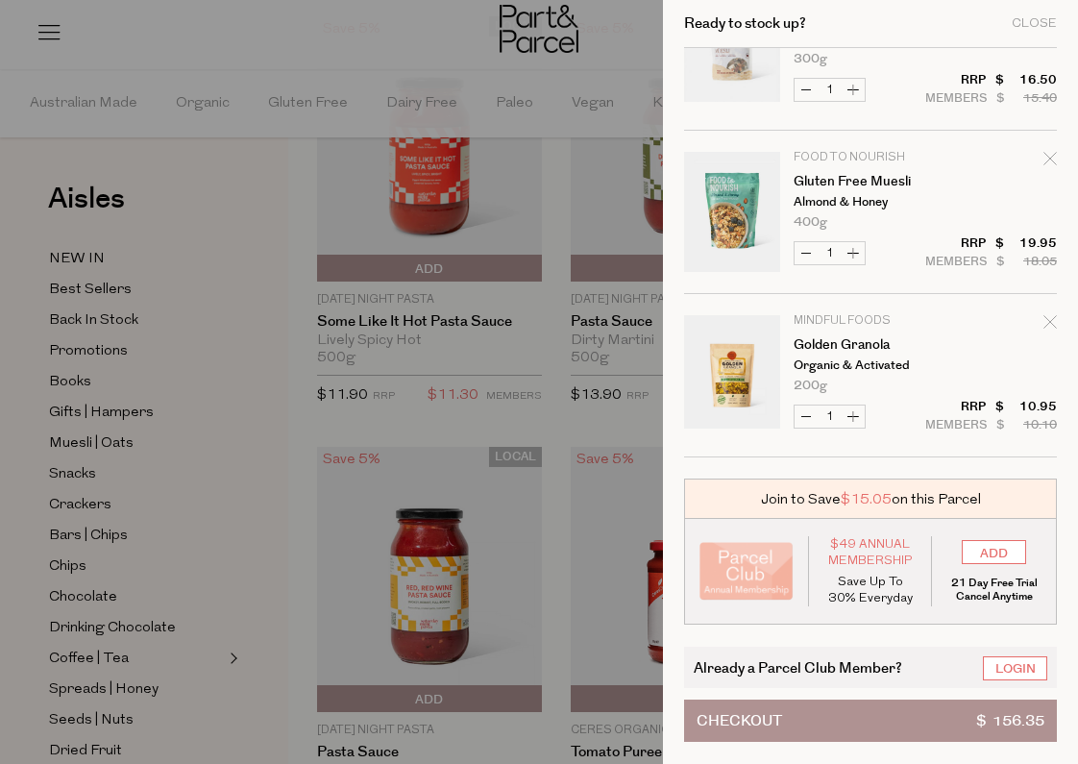
scroll to position [1061, 0]
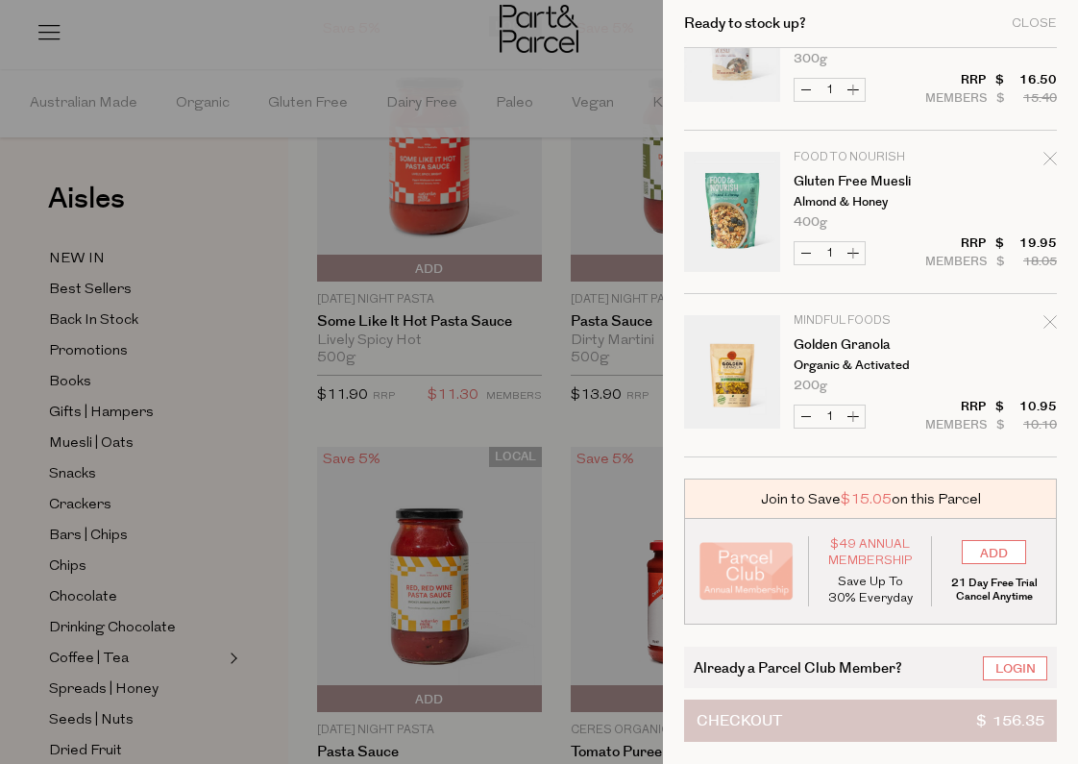
click at [841, 722] on button "Checkout $ 156.35" at bounding box center [870, 721] width 373 height 42
